Goal: Contribute content: Contribute content

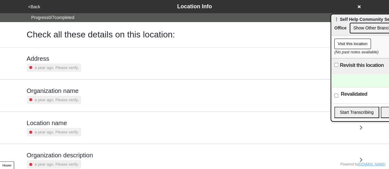
scroll to position [117, 0]
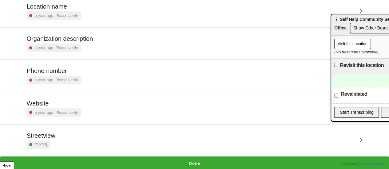
click at [61, 76] on div "a year ago. Please verify." at bounding box center [54, 80] width 54 height 8
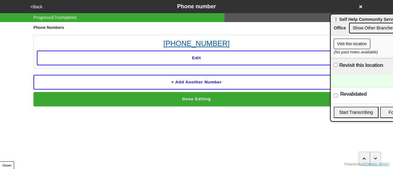
click at [201, 43] on link "212-971-7600" at bounding box center [197, 43] width 320 height 11
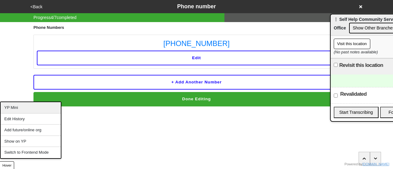
click at [18, 110] on div "YP Mini" at bounding box center [31, 107] width 60 height 11
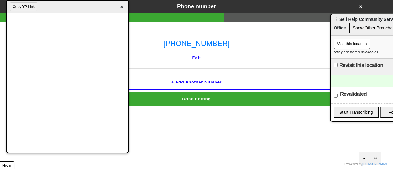
click at [22, 3] on button "Copy YP Link" at bounding box center [24, 6] width 28 height 9
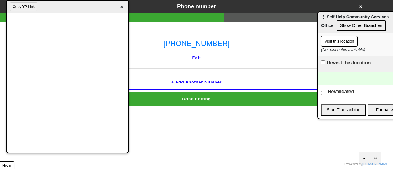
drag, startPoint x: 338, startPoint y: 23, endPoint x: 302, endPoint y: 16, distance: 36.4
click at [318, 16] on div "⋮ Self Help Community Services - Main Office Show Other Branches" at bounding box center [366, 22] width 97 height 21
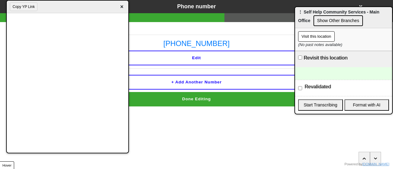
click at [26, 8] on button "Copy YP Link" at bounding box center [24, 6] width 28 height 9
click at [326, 74] on div at bounding box center [343, 73] width 97 height 13
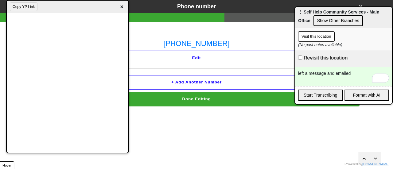
click at [223, 128] on html "<Back Phone number Progress 4 / 7 completed Phone Numbers 212-971-7600 Edit + A…" at bounding box center [196, 65] width 393 height 131
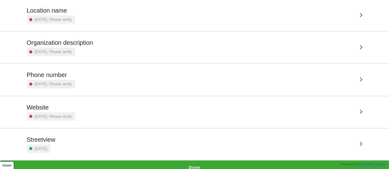
scroll to position [117, 0]
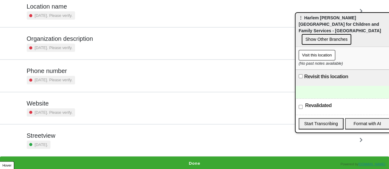
click at [64, 70] on h5 "Phone number" at bounding box center [51, 70] width 48 height 7
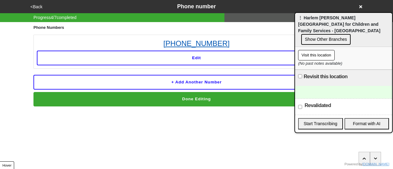
click at [206, 45] on link "718-658-4580" at bounding box center [197, 43] width 320 height 11
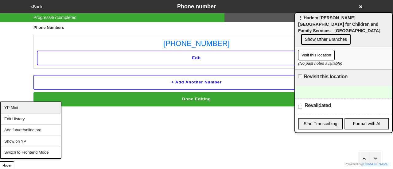
click at [21, 109] on div "YP Mini" at bounding box center [31, 107] width 60 height 11
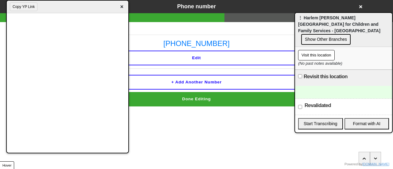
click at [322, 87] on div at bounding box center [343, 92] width 97 height 13
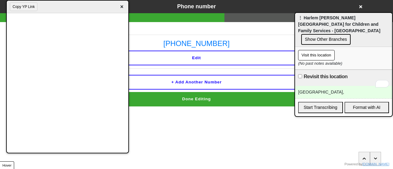
click at [213, 61] on button "Edit" at bounding box center [197, 58] width 320 height 15
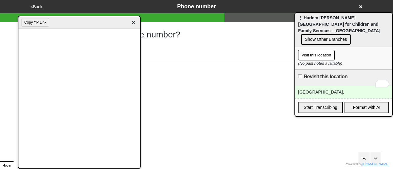
drag, startPoint x: 176, startPoint y: 21, endPoint x: 225, endPoint y: 21, distance: 49.8
click at [140, 21] on div "Copy YP Link ×" at bounding box center [79, 22] width 122 height 13
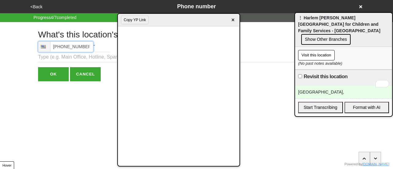
click at [81, 45] on input "(718) 658-4580" at bounding box center [65, 46] width 55 height 11
click at [55, 46] on input "tel" at bounding box center [65, 46] width 55 height 11
click at [356, 86] on div "harlem, (718) 658-4580" at bounding box center [343, 92] width 97 height 13
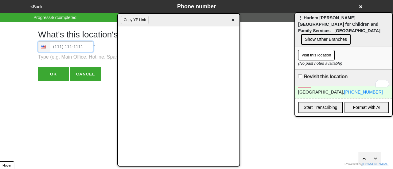
click at [61, 44] on input "tel" at bounding box center [65, 46] width 55 height 11
type input "(718) 658-4580"
click at [56, 79] on input "OK" at bounding box center [53, 74] width 31 height 14
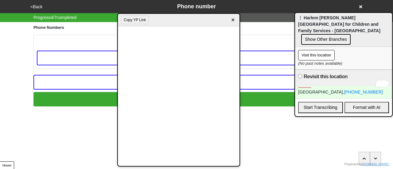
click at [96, 96] on button "Done Editing" at bounding box center [197, 99] width 326 height 14
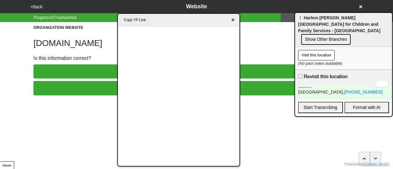
click at [85, 88] on button "NO, LET'S EDIT IT" at bounding box center [197, 88] width 326 height 14
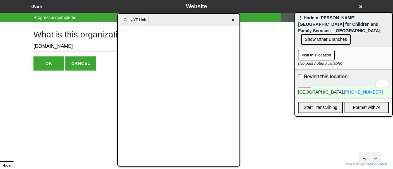
click at [350, 86] on div "harlem, (718) 658-4580" at bounding box center [343, 92] width 97 height 13
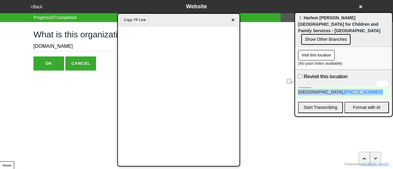
click at [350, 86] on div "harlem, (718) 658-4580" at bounding box center [343, 92] width 97 height 13
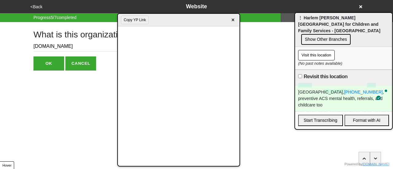
click at [343, 86] on div "Harlem, (718) 658-4580 , preventive ACS mental health, referrals, and childcare…" at bounding box center [343, 99] width 97 height 26
click at [346, 86] on div "Harlem, (718) 658-4580 , preventive ACS mental health, referrals, and childcare…" at bounding box center [343, 99] width 97 height 26
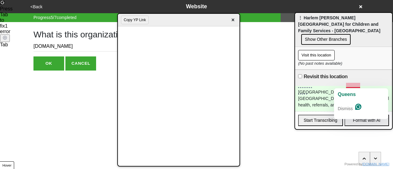
drag, startPoint x: 347, startPoint y: 88, endPoint x: 358, endPoint y: 86, distance: 11.1
click at [348, 88] on div "Harlem, (718) 658-4580 , queens: preventive ACS mental health, referrals, and c…" at bounding box center [343, 99] width 97 height 26
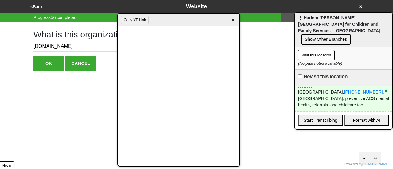
click at [363, 86] on div "Harlem, (718) 658-4580 , queens: preventive ACS mental health, referrals, and c…" at bounding box center [343, 99] width 97 height 26
click at [367, 86] on div "Harlem, (718) 658-4580 , queens: ony preventive ACS mental health, referrals, a…" at bounding box center [343, 99] width 97 height 26
click at [345, 90] on link "(718) 658-4580" at bounding box center [364, 92] width 39 height 5
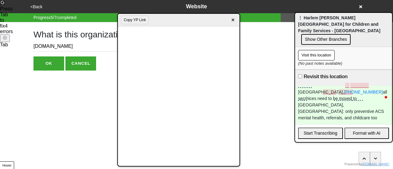
drag, startPoint x: 234, startPoint y: 20, endPoint x: 227, endPoint y: 18, distance: 7.6
click at [234, 19] on span "×" at bounding box center [233, 20] width 7 height 8
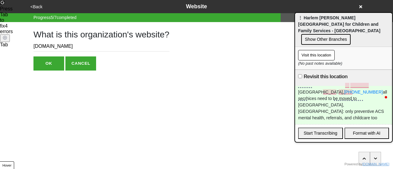
click at [299, 74] on input "Revisit this location" at bounding box center [300, 76] width 4 height 4
checkbox input "true"
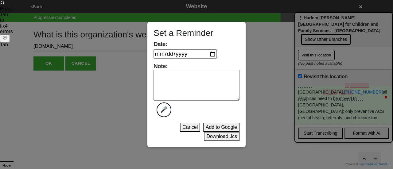
click at [215, 55] on input "Date:" at bounding box center [185, 53] width 63 height 9
type input "2025-09-30"
click at [184, 77] on textarea "Note: 🎤" at bounding box center [197, 85] width 86 height 31
type textarea "done"
click at [209, 136] on button "Download .ics" at bounding box center [222, 136] width 36 height 9
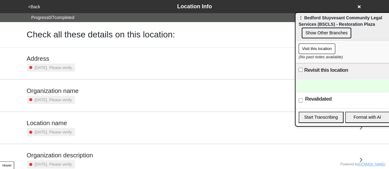
click at [36, 3] on button "<Back" at bounding box center [34, 6] width 16 height 7
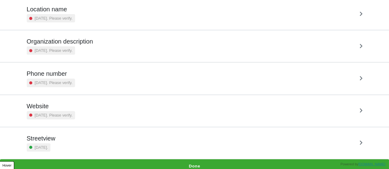
scroll to position [117, 0]
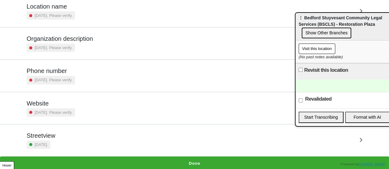
click at [80, 68] on div "Phone number [DATE]. Please verify." at bounding box center [195, 75] width 336 height 17
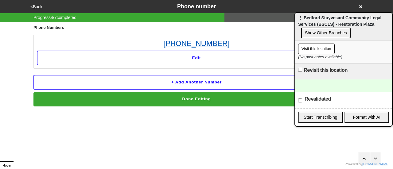
click at [196, 44] on link "[PHONE_NUMBER]" at bounding box center [197, 43] width 320 height 11
click at [208, 61] on button "Edit" at bounding box center [197, 58] width 320 height 15
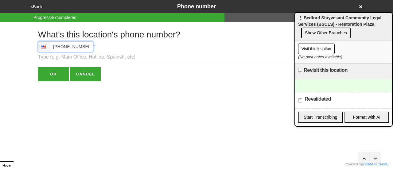
click at [78, 47] on input "(718) 636-1155" at bounding box center [65, 46] width 55 height 11
click at [78, 47] on input "[PHONE_NUMBER]" at bounding box center [65, 46] width 55 height 11
type input "(718) 658-4580"
click at [79, 45] on input "(718) 658-4580" at bounding box center [65, 46] width 55 height 11
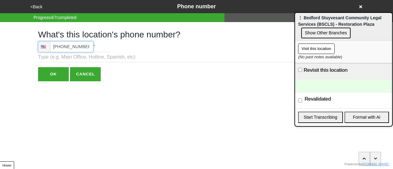
click at [79, 45] on input "(718) 658-4580" at bounding box center [65, 46] width 55 height 11
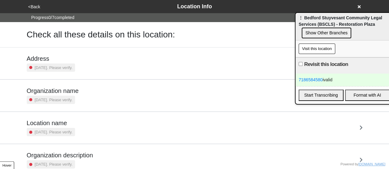
click at [363, 70] on div "Revisit this location" at bounding box center [343, 65] width 97 height 16
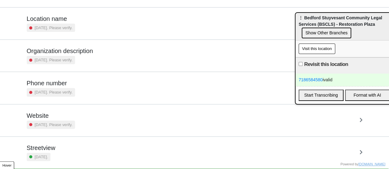
scroll to position [117, 0]
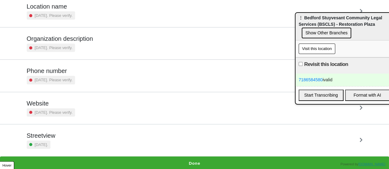
click at [57, 102] on h5 "Website" at bounding box center [51, 103] width 48 height 7
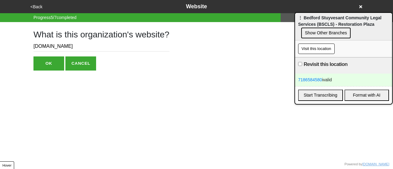
click at [41, 45] on input "[DOMAIN_NAME]" at bounding box center [102, 46] width 136 height 10
click at [344, 79] on div "7186584580 ivalid" at bounding box center [343, 80] width 97 height 13
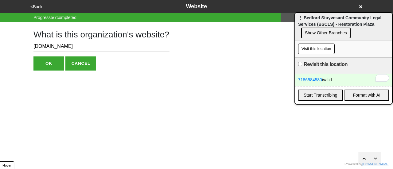
paste div "To enrich screen reader interactions, please activate Accessibility in Grammarl…"
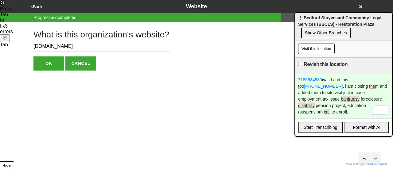
click at [357, 113] on div "employment tax issue banjrupsy foreclosure disability pension project, educatio…" at bounding box center [343, 105] width 91 height 19
click at [323, 109] on div "employment tax issue banjrupsy foreclosure disability pension project, educatio…" at bounding box center [343, 105] width 91 height 19
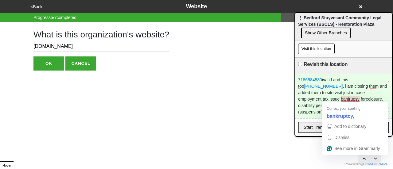
click at [349, 97] on div "employment tax issue banjrupsy foreclosure, disability pension project, educati…" at bounding box center [343, 105] width 91 height 19
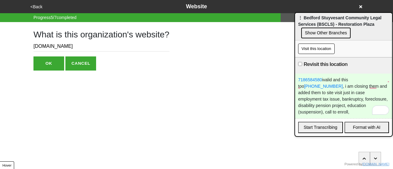
click at [322, 112] on div "employment tax issue, bankruptcy, foreclosure, disability pension project, educ…" at bounding box center [343, 105] width 91 height 19
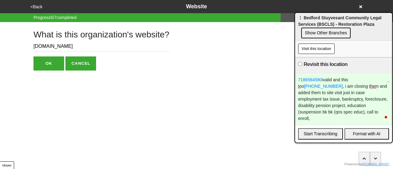
click at [332, 112] on div "employment tax issue, bankruptcy, foreclosure, disability pension project, educ…" at bounding box center [343, 109] width 91 height 26
click at [332, 110] on div "employment tax issue, bankruptcy, foreclosure, disability pension project, educ…" at bounding box center [343, 109] width 91 height 26
click at [363, 99] on div "employment tax issue, bankruptcy, foreclosure, disability pension project, educ…" at bounding box center [343, 109] width 91 height 26
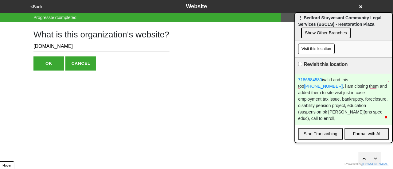
click at [321, 119] on div "employment tax issue, bankruptcy, foreclosure, disability pension project, educ…" at bounding box center [343, 109] width 91 height 26
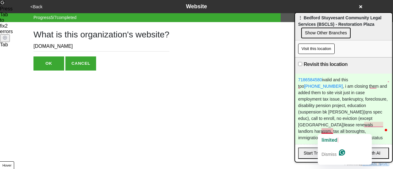
drag, startPoint x: 334, startPoint y: 140, endPoint x: 352, endPoint y: 90, distance: 53.5
click at [352, 90] on html "<Back Website Progress 5 / 7 completed What is this organization's website? bsc…" at bounding box center [196, 47] width 393 height 95
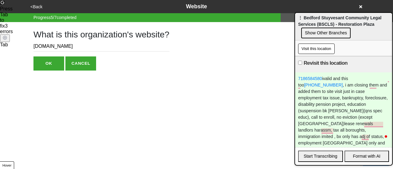
click at [313, 46] on button "Visit this location" at bounding box center [316, 49] width 37 height 10
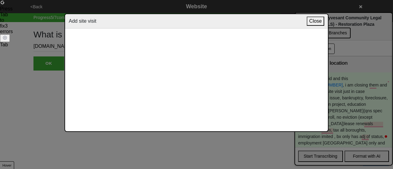
click at [314, 21] on button "Close" at bounding box center [316, 21] width 18 height 9
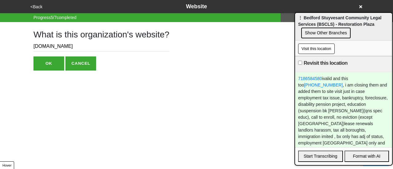
click at [315, 49] on button "Visit this location" at bounding box center [316, 49] width 37 height 10
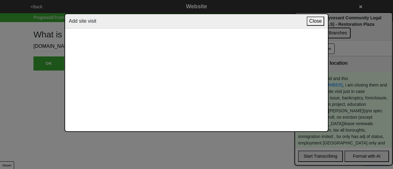
drag, startPoint x: 143, startPoint y: 27, endPoint x: 229, endPoint y: 18, distance: 86.3
click at [143, 27] on div "Add site visit Close" at bounding box center [196, 21] width 263 height 14
click at [315, 18] on button "Close" at bounding box center [316, 21] width 18 height 9
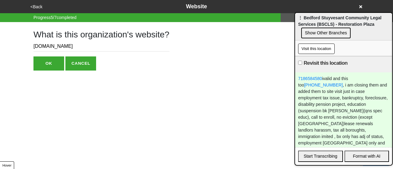
click at [306, 63] on label "Revisit this location" at bounding box center [326, 63] width 44 height 7
click at [302, 63] on input "Revisit this location" at bounding box center [300, 63] width 4 height 4
checkbox input "true"
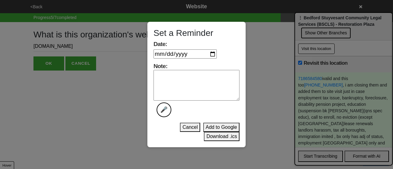
click at [214, 53] on input "Date:" at bounding box center [185, 53] width 63 height 9
type input "[DATE]"
click at [184, 77] on textarea "Note: 🎤" at bounding box center [197, 85] width 86 height 31
type textarea "done"
click at [212, 136] on button "Download .ics" at bounding box center [222, 136] width 36 height 9
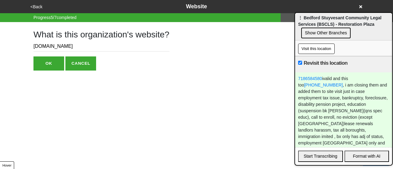
click at [42, 6] on button "<Back" at bounding box center [37, 6] width 16 height 7
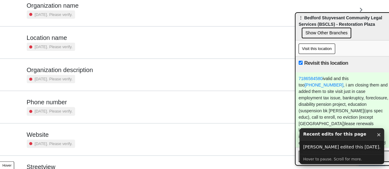
scroll to position [117, 0]
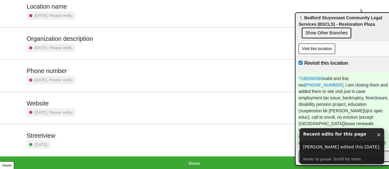
click at [192, 160] on button "Done" at bounding box center [194, 164] width 389 height 14
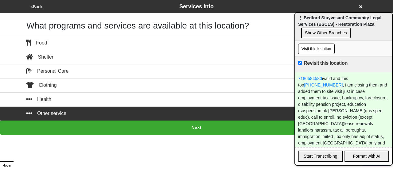
click at [160, 114] on div "Other service" at bounding box center [197, 113] width 350 height 7
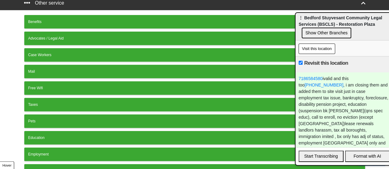
scroll to position [154, 0]
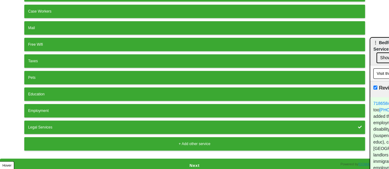
drag, startPoint x: 318, startPoint y: 22, endPoint x: 393, endPoint y: 47, distance: 78.4
click at [389, 47] on html "<Back Services info What programs and services are available at this location? …" at bounding box center [194, 9] width 389 height 327
click at [157, 121] on button "Legal Services" at bounding box center [194, 128] width 341 height 14
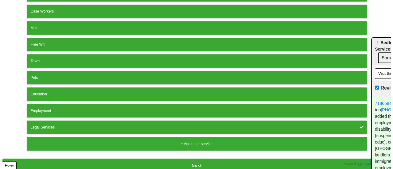
scroll to position [0, 0]
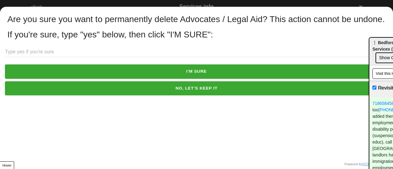
drag, startPoint x: 72, startPoint y: 63, endPoint x: 83, endPoint y: 37, distance: 28.8
click at [71, 57] on input "text" at bounding box center [197, 52] width 384 height 10
type input "yes"
click at [213, 78] on button "I'M SURE" at bounding box center [197, 72] width 384 height 14
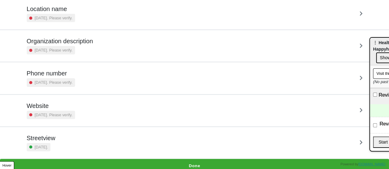
scroll to position [117, 0]
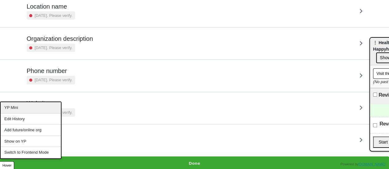
click at [26, 110] on div "YP Mini" at bounding box center [31, 107] width 60 height 11
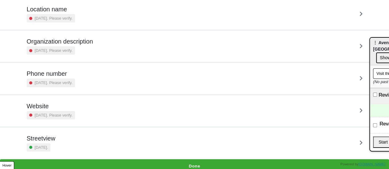
scroll to position [117, 0]
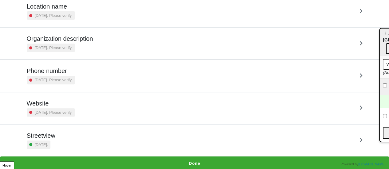
drag, startPoint x: 377, startPoint y: 43, endPoint x: 387, endPoint y: 34, distance: 13.7
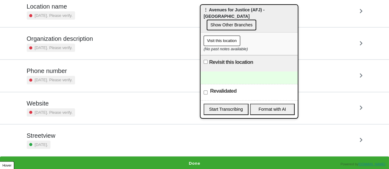
drag, startPoint x: 385, startPoint y: 33, endPoint x: 206, endPoint y: 9, distance: 181.1
click at [206, 9] on span "⋮ Avenues for Justice (AFJ) - Uptown" at bounding box center [233, 12] width 61 height 11
click at [49, 106] on h5 "Website" at bounding box center [51, 103] width 48 height 7
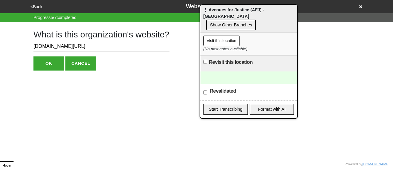
click at [66, 45] on input "avenuesforjustice.org/contact" at bounding box center [102, 46] width 136 height 10
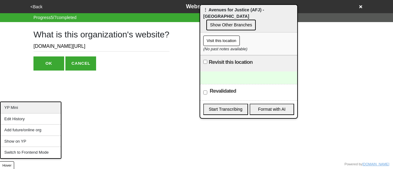
click at [20, 107] on div "YP Mini" at bounding box center [31, 107] width 60 height 11
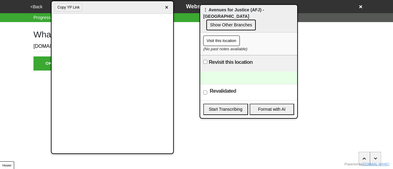
drag, startPoint x: 181, startPoint y: 22, endPoint x: 115, endPoint y: 11, distance: 66.8
click at [115, 11] on div "Copy YP Link ×" at bounding box center [113, 7] width 122 height 13
click at [71, 8] on button "Copy YP Link" at bounding box center [69, 7] width 28 height 9
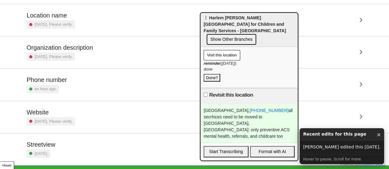
scroll to position [117, 0]
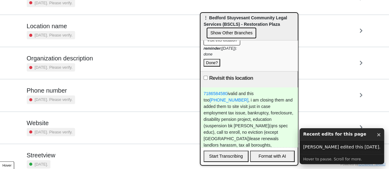
scroll to position [117, 0]
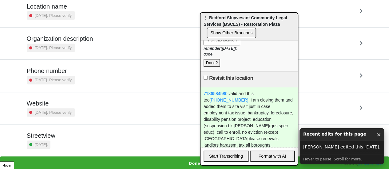
click at [126, 157] on button "Done" at bounding box center [194, 164] width 389 height 14
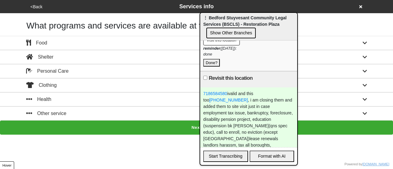
click at [36, 7] on button "<Back" at bounding box center [37, 6] width 16 height 7
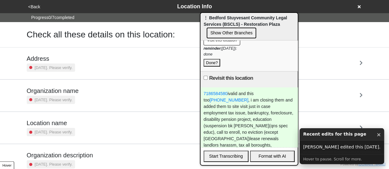
click at [75, 128] on div "[DATE]. Please verify." at bounding box center [51, 132] width 48 height 8
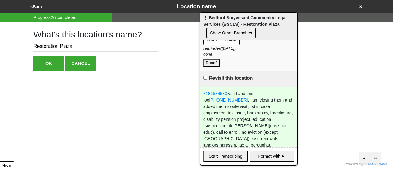
click at [86, 49] on input "Restoration Plaza" at bounding box center [96, 46] width 124 height 10
click at [33, 45] on div "What's this location's name? ost likely Closed OK CANCEL" at bounding box center [196, 46] width 341 height 49
click at [35, 48] on input "ost likely Closed" at bounding box center [96, 46] width 124 height 10
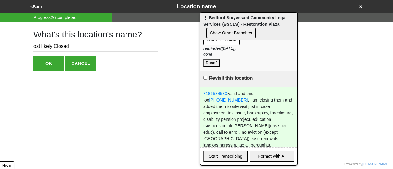
click at [35, 48] on input "ost likely Closed" at bounding box center [96, 46] width 124 height 10
click at [34, 48] on input "ost likely Closed" at bounding box center [96, 46] width 124 height 10
click at [47, 47] on input "Most likely Closed" at bounding box center [96, 46] width 124 height 10
type input "Most Likely Closed"
click at [53, 62] on button "OK" at bounding box center [49, 64] width 31 height 14
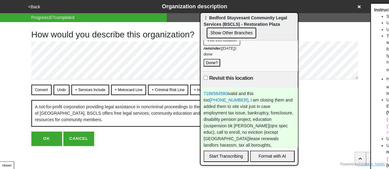
click at [33, 5] on button "<Back" at bounding box center [34, 6] width 16 height 7
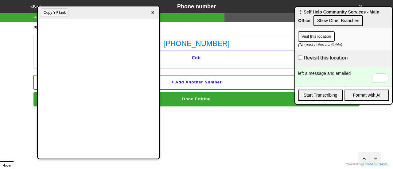
click at [85, 18] on div "Copy YP Link ×" at bounding box center [99, 12] width 122 height 13
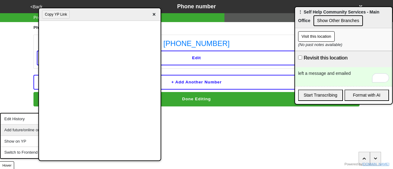
click at [29, 128] on div "Add future/online org" at bounding box center [31, 130] width 60 height 11
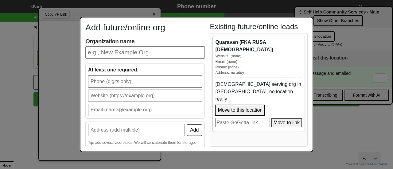
click at [119, 49] on input "Organization name" at bounding box center [145, 52] width 120 height 12
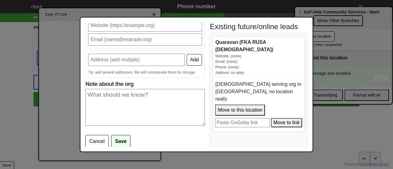
type input "Main Street legal services cuny"
click at [90, 100] on textarea "Note about the org" at bounding box center [145, 107] width 120 height 37
click at [90, 100] on textarea "7183404300" at bounding box center [145, 107] width 120 height 37
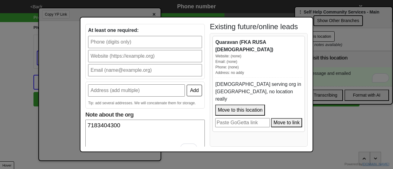
type textarea "7183404300"
click at [119, 89] on input "text" at bounding box center [136, 91] width 97 height 12
click at [105, 39] on input "text" at bounding box center [145, 42] width 114 height 12
paste input "7183404300"
type input "7183404300"
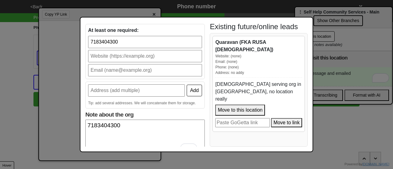
click at [125, 56] on input "text" at bounding box center [145, 56] width 114 height 12
click at [109, 72] on input "text" at bounding box center [145, 70] width 114 height 12
click at [108, 77] on div "At least one required: 7183404300" at bounding box center [145, 51] width 120 height 55
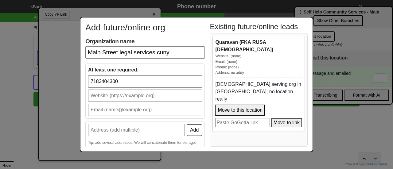
scroll to position [70, 0]
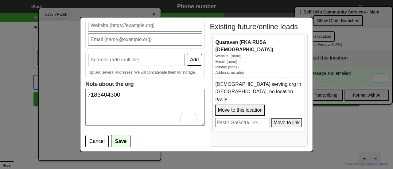
click at [154, 98] on textarea "7183404300" at bounding box center [145, 107] width 120 height 37
click at [125, 92] on textarea "7183404300" at bounding box center [145, 107] width 120 height 37
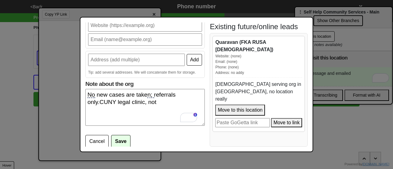
paste textarea "2 Court Square, Long Island City, NY 11101-4356"
click at [127, 109] on textarea "No new cases are taken; referrals only.CUNY legal clinic, not 2 Court Square, L…" at bounding box center [145, 107] width 120 height 37
type textarea "No new cases are taken; referrals only.CUNY legal clinic, not 2 Court Square We…"
click at [124, 142] on button "Save" at bounding box center [120, 141] width 19 height 13
click at [123, 139] on button "Save" at bounding box center [120, 141] width 19 height 13
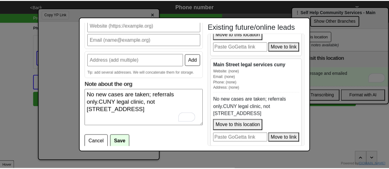
scroll to position [172, 0]
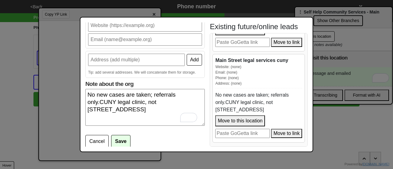
click at [334, 75] on div "Add future/online org Organization name Main Street legal services cuny At leas…" at bounding box center [196, 84] width 393 height 169
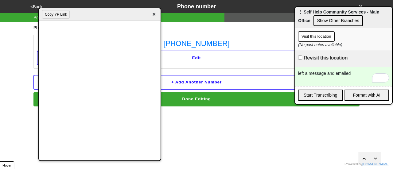
click at [221, 131] on html "<Back Phone number Progress 4 / 7 completed Phone Numbers 212-971-7600 Edit + A…" at bounding box center [196, 65] width 393 height 131
click at [154, 16] on span "×" at bounding box center [154, 14] width 7 height 8
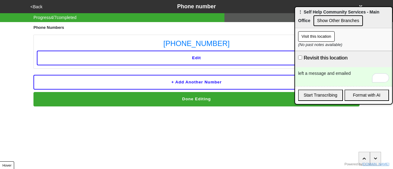
click at [314, 34] on button "Visit this location" at bounding box center [316, 36] width 37 height 10
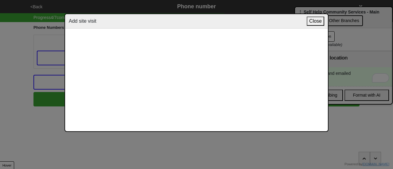
click at [315, 20] on button "Close" at bounding box center [316, 21] width 18 height 9
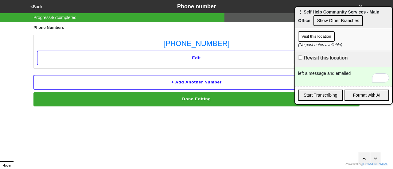
click at [34, 7] on button "<Back" at bounding box center [37, 6] width 16 height 7
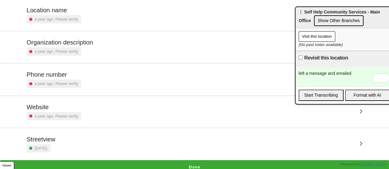
scroll to position [117, 0]
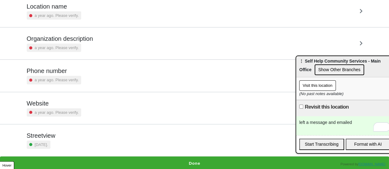
drag, startPoint x: 366, startPoint y: 13, endPoint x: 369, endPoint y: 40, distance: 27.2
click at [367, 63] on span "⋮ Self Help Community Services - Main Office" at bounding box center [339, 66] width 81 height 14
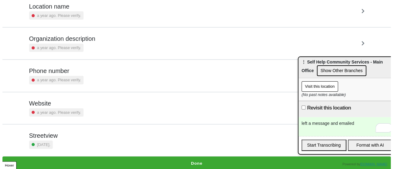
scroll to position [0, 0]
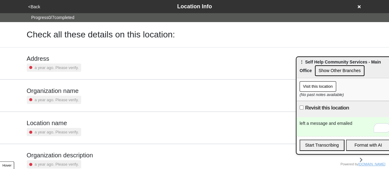
click at [359, 7] on icon at bounding box center [358, 6] width 3 height 3
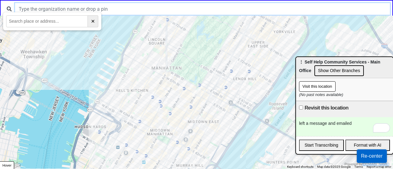
click at [60, 5] on input "text" at bounding box center [202, 9] width 375 height 12
type input "bcs"
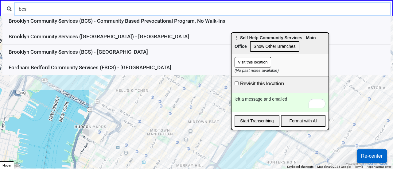
drag, startPoint x: 316, startPoint y: 62, endPoint x: 251, endPoint y: 37, distance: 69.0
click at [251, 37] on span "⋮ Self Help Community Services - Main Office" at bounding box center [275, 42] width 81 height 14
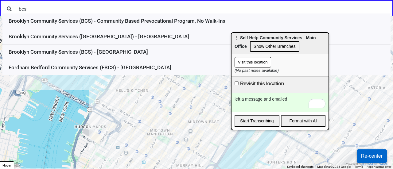
click at [293, 100] on div "left a message and emailed" at bounding box center [280, 102] width 97 height 19
click at [299, 99] on div "left a message and emailed," at bounding box center [280, 102] width 97 height 19
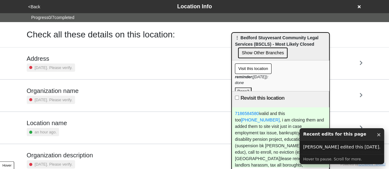
click at [255, 67] on button "Visit this location" at bounding box center [253, 69] width 37 height 10
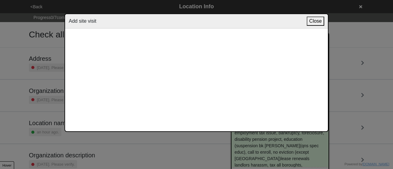
click at [318, 20] on button "Close" at bounding box center [316, 21] width 18 height 9
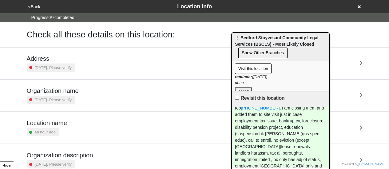
scroll to position [18, 0]
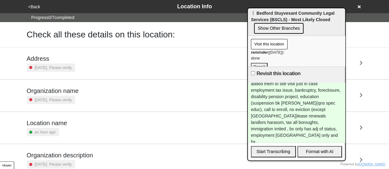
drag, startPoint x: 269, startPoint y: 40, endPoint x: 281, endPoint y: 9, distance: 33.7
click at [281, 9] on div "⋮ Bedford Stuyvesant Community Legal Services (BSCLS) - Most Likely Closed Show…" at bounding box center [296, 22] width 97 height 28
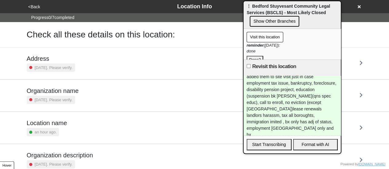
scroll to position [0, 0]
